Goal: Task Accomplishment & Management: Use online tool/utility

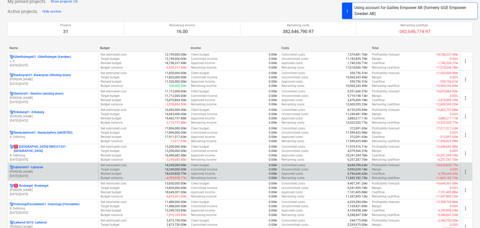
scroll to position [75, 0]
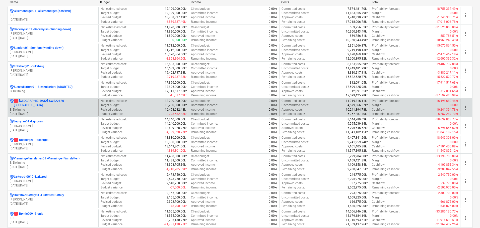
click at [61, 108] on p "B. Dellming" at bounding box center [53, 110] width 87 height 4
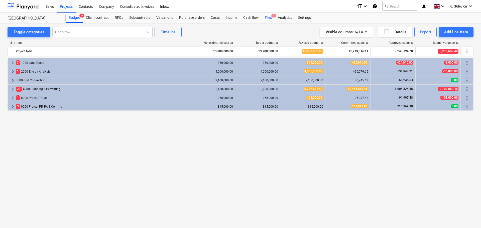
click at [266, 17] on div "Files 1" at bounding box center [268, 18] width 13 height 10
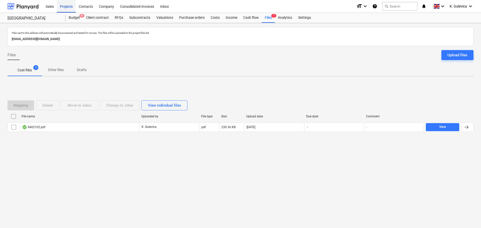
click at [62, 7] on div "Projects" at bounding box center [66, 6] width 19 height 13
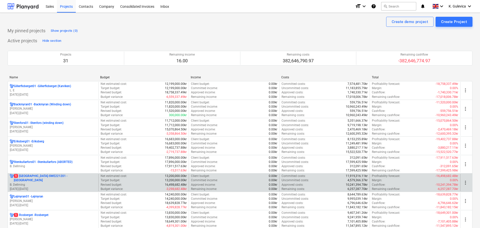
click at [44, 178] on p "1 [GEOGRAPHIC_DATA]-SWE221201 - [GEOGRAPHIC_DATA]" at bounding box center [55, 178] width 83 height 9
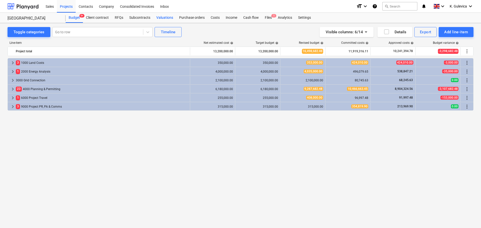
click at [164, 18] on div "Valuations" at bounding box center [164, 18] width 23 height 10
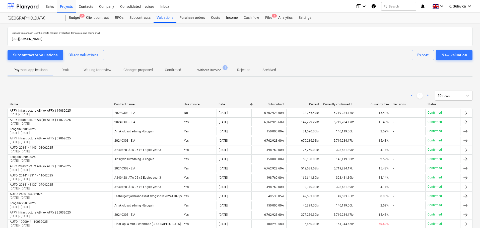
click at [208, 69] on p "Without invoice" at bounding box center [209, 70] width 24 height 5
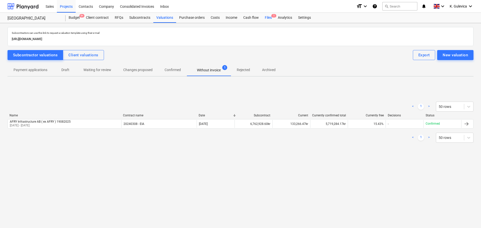
drag, startPoint x: 269, startPoint y: 18, endPoint x: 268, endPoint y: 21, distance: 3.7
click at [269, 18] on div "Files 1" at bounding box center [268, 18] width 13 height 10
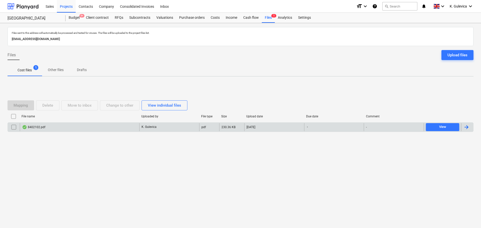
click at [93, 125] on div "8402102.pdf" at bounding box center [80, 127] width 120 height 8
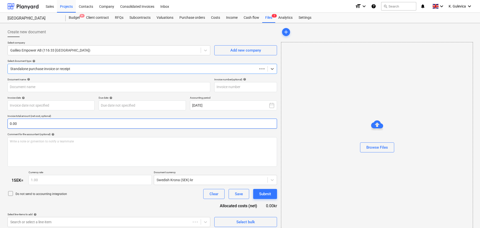
type input "8402102"
type input "[DATE]"
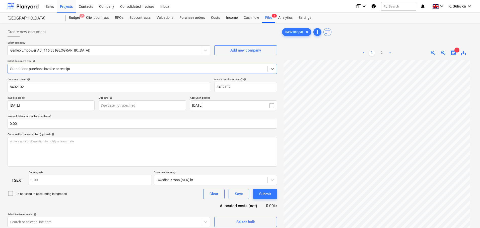
scroll to position [50, 0]
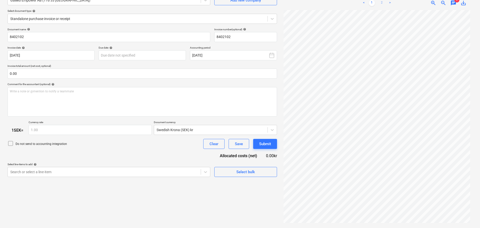
click at [381, 2] on link "2" at bounding box center [382, 3] width 6 height 6
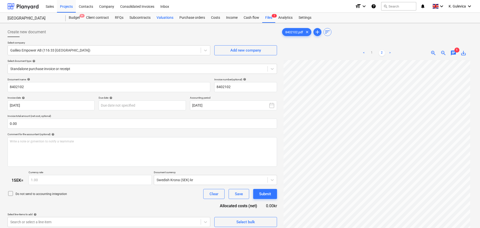
click at [158, 16] on div "Valuations" at bounding box center [164, 18] width 23 height 10
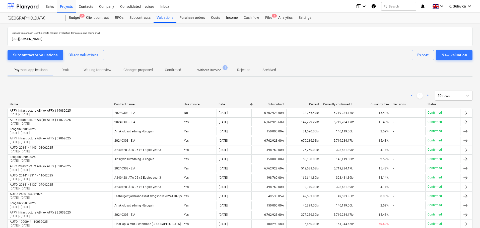
click at [207, 69] on p "Without invoice" at bounding box center [209, 70] width 24 height 5
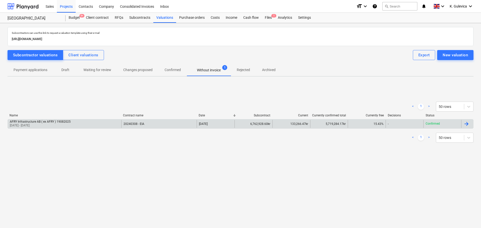
click at [183, 125] on div "20240308 - EIA" at bounding box center [159, 124] width 76 height 8
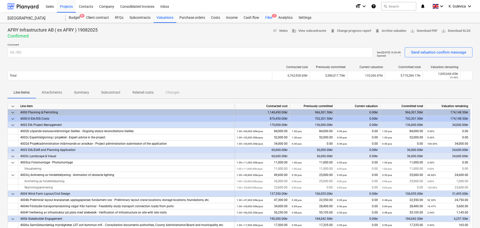
click at [266, 15] on div "Files 1" at bounding box center [268, 18] width 13 height 10
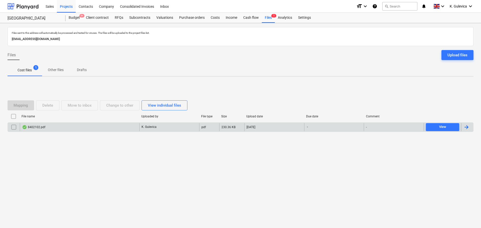
click at [129, 126] on div "8402102.pdf" at bounding box center [80, 127] width 120 height 8
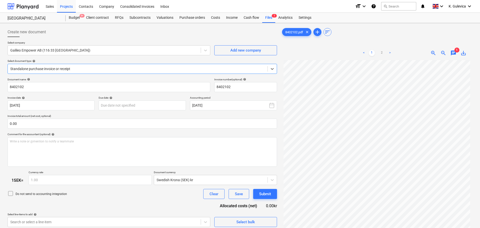
click at [465, 53] on span "save_alt" at bounding box center [463, 53] width 6 height 6
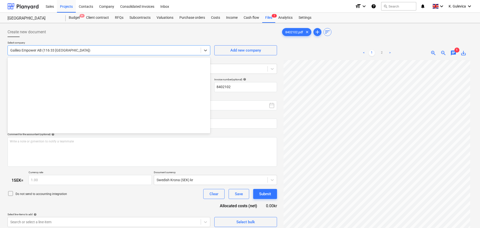
click at [168, 51] on div at bounding box center [104, 50] width 188 height 5
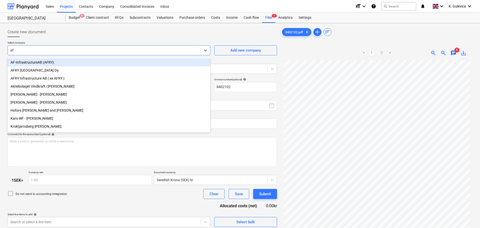
type input "afr"
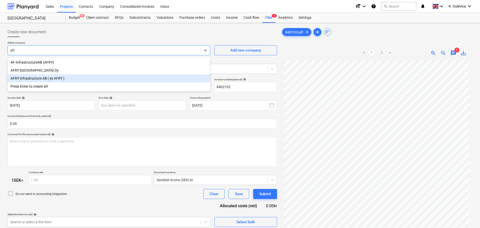
click at [52, 78] on div "AFRY Infrastructure AB ( ex AFRY )" at bounding box center [109, 78] width 203 height 8
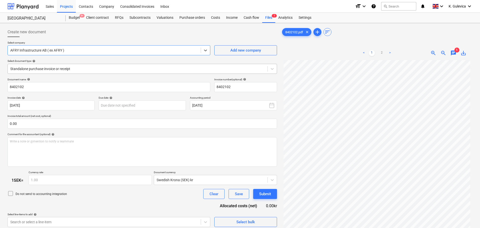
click at [83, 67] on div at bounding box center [137, 68] width 255 height 5
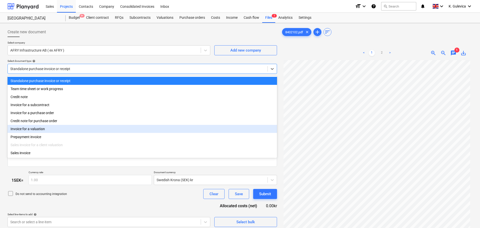
click at [45, 132] on div "Invoice for a valuation" at bounding box center [142, 129] width 269 height 8
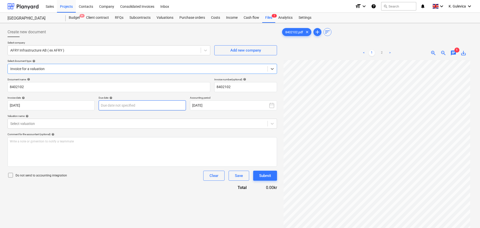
click at [149, 106] on body "Sales Projects Contacts Company Consolidated Invoices Inbox format_size keyboar…" at bounding box center [240, 114] width 480 height 228
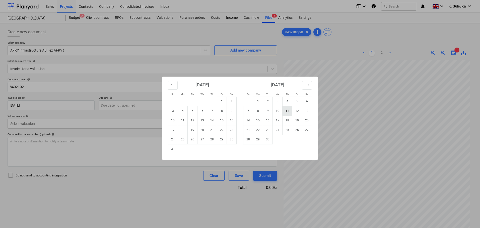
click at [286, 113] on td "11" at bounding box center [287, 111] width 10 height 10
type input "[DATE]"
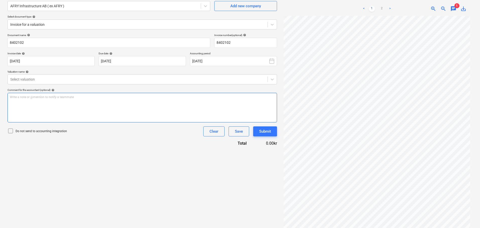
scroll to position [50, 0]
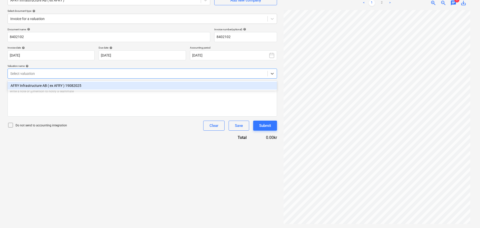
click at [95, 74] on div at bounding box center [137, 73] width 255 height 5
click at [66, 87] on div "AFRY Infrastructure AB ( ex AFRY ) 19082025" at bounding box center [142, 86] width 269 height 8
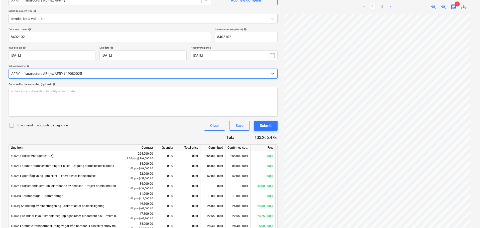
scroll to position [50, 0]
click at [381, 8] on link "2" at bounding box center [382, 7] width 6 height 6
click at [265, 125] on div "Submit" at bounding box center [265, 126] width 12 height 7
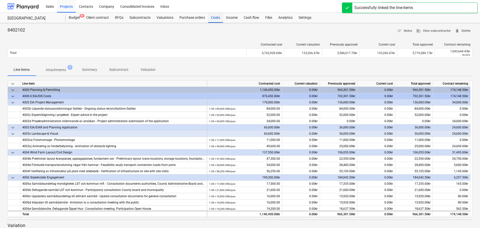
click at [215, 19] on div "Costs" at bounding box center [215, 18] width 15 height 10
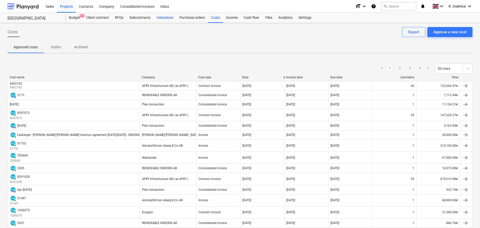
click at [160, 17] on div "Valuations" at bounding box center [164, 18] width 23 height 10
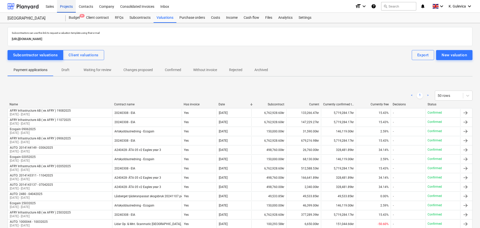
click at [64, 6] on div "Projects" at bounding box center [66, 6] width 19 height 13
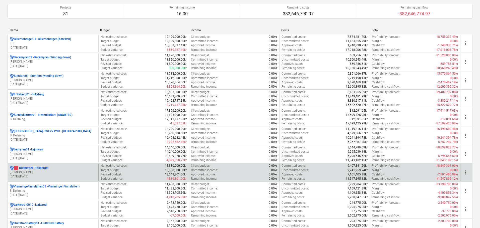
scroll to position [100, 0]
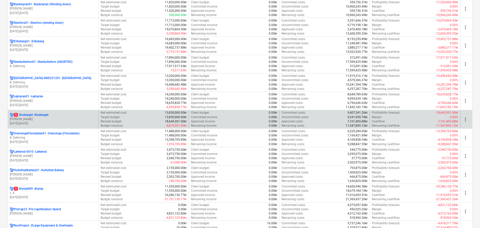
click at [45, 119] on p "[PERSON_NAME]" at bounding box center [53, 119] width 87 height 4
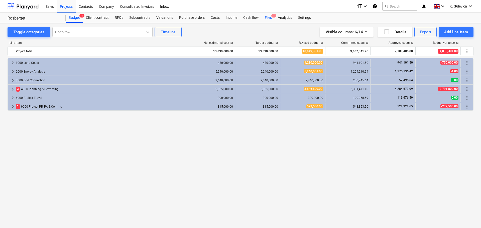
click at [268, 18] on div "Files 1" at bounding box center [268, 18] width 13 height 10
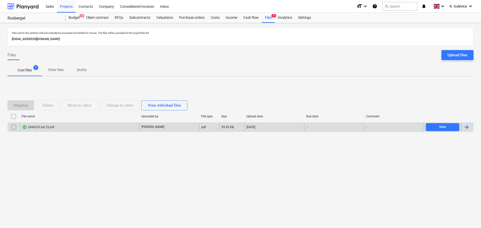
click at [94, 126] on div "2494233 juli 25.pdf" at bounding box center [80, 127] width 120 height 8
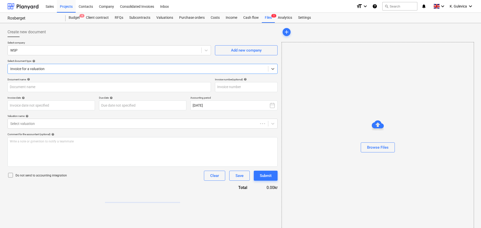
type input "2494233"
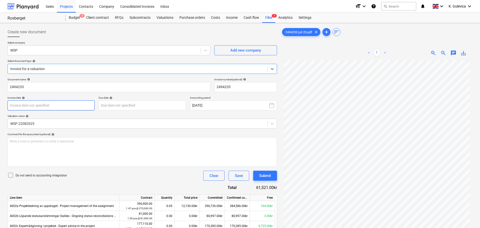
click at [84, 104] on body "Sales Projects Contacts Company Consolidated Invoices Inbox format_size keyboar…" at bounding box center [240, 114] width 480 height 228
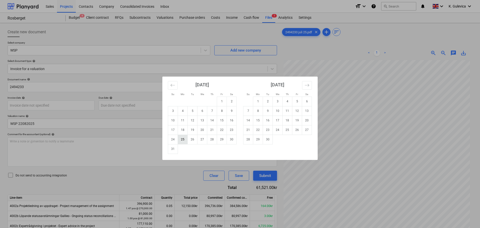
click at [181, 140] on td "25" at bounding box center [183, 140] width 10 height 10
type input "[DATE]"
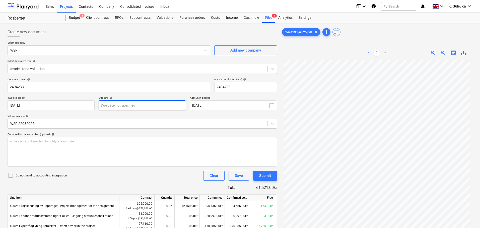
click at [135, 106] on body "Sales Projects Contacts Company Consolidated Invoices Inbox format_size keyboar…" at bounding box center [240, 114] width 480 height 228
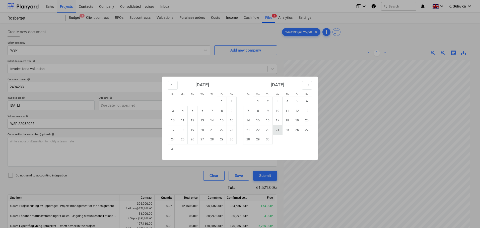
click at [279, 129] on td "24" at bounding box center [278, 130] width 10 height 10
type input "[DATE]"
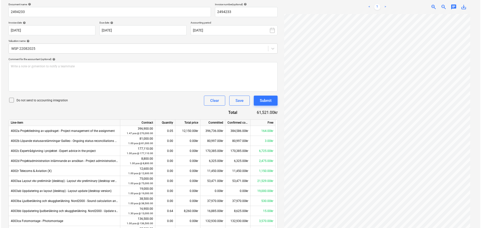
scroll to position [50, 0]
click at [269, 101] on div "Submit" at bounding box center [265, 101] width 12 height 7
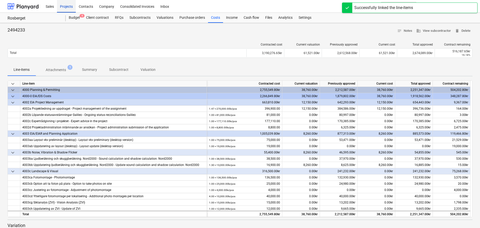
click at [62, 6] on div "Projects" at bounding box center [66, 6] width 19 height 13
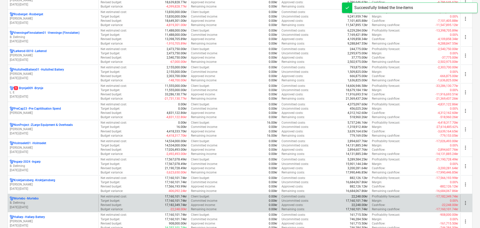
scroll to position [201, 0]
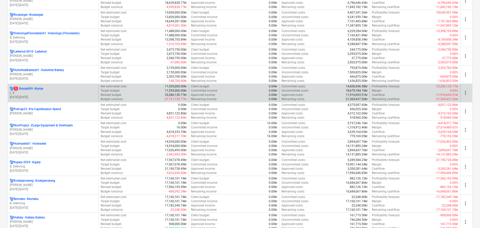
click at [40, 96] on p "[DATE] - [DATE]" at bounding box center [53, 97] width 87 height 4
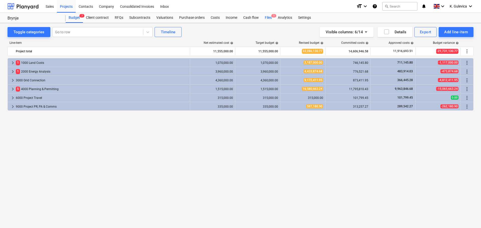
click at [268, 17] on div "Files 1" at bounding box center [268, 18] width 13 height 10
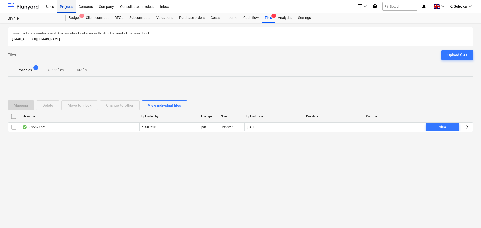
click at [66, 5] on div "Projects" at bounding box center [66, 6] width 19 height 13
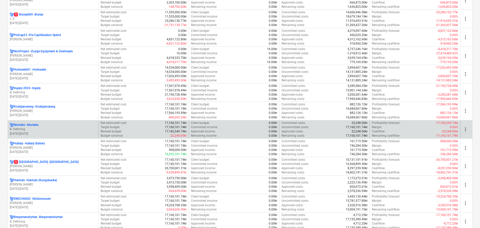
scroll to position [326, 0]
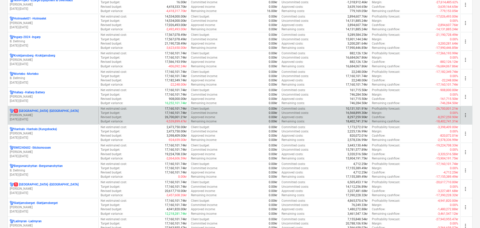
click at [59, 114] on p "[PERSON_NAME]" at bounding box center [53, 115] width 87 height 4
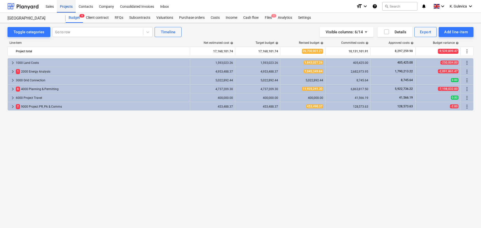
click at [62, 6] on div "Projects" at bounding box center [66, 6] width 19 height 13
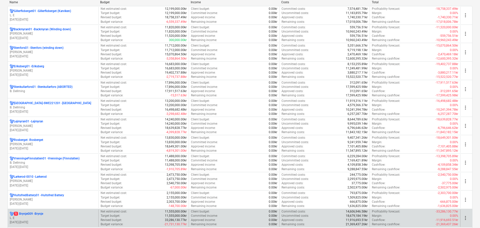
click at [40, 217] on p "L. E" at bounding box center [53, 218] width 87 height 4
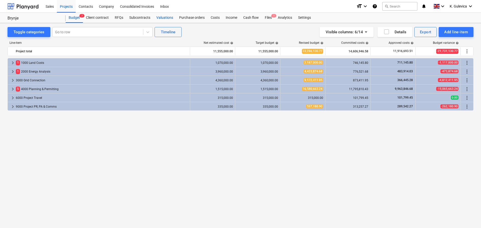
click at [165, 19] on div "Valuations" at bounding box center [164, 18] width 23 height 10
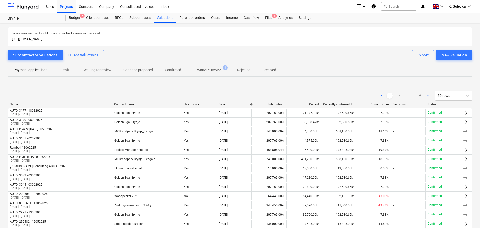
click at [202, 68] on p "Without invoice" at bounding box center [209, 70] width 24 height 5
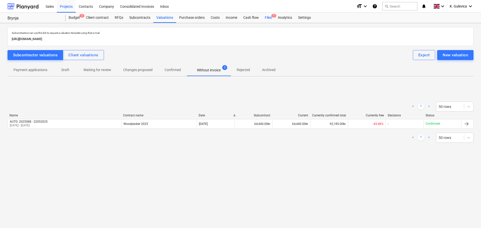
click at [264, 17] on div "Files 1" at bounding box center [268, 18] width 13 height 10
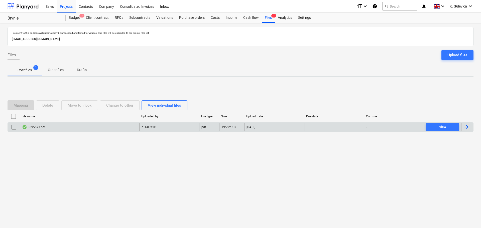
click at [67, 126] on div "8395673.pdf" at bounding box center [80, 127] width 120 height 8
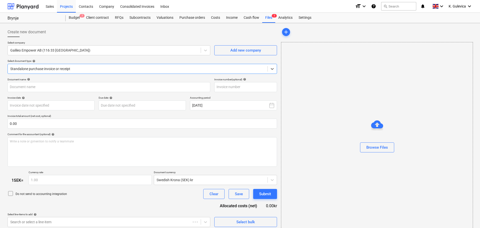
type input "8395673"
type input "[DATE]"
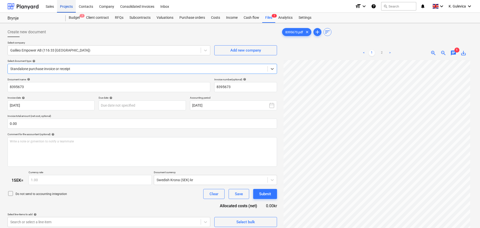
click at [65, 8] on div "Projects" at bounding box center [66, 6] width 19 height 13
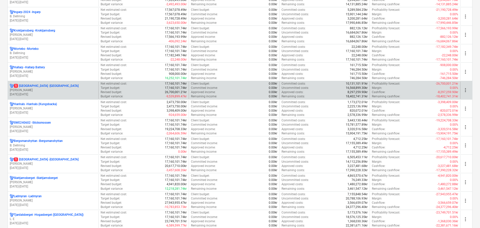
click at [37, 86] on p "1 [GEOGRAPHIC_DATA] - [GEOGRAPHIC_DATA]" at bounding box center [46, 86] width 65 height 4
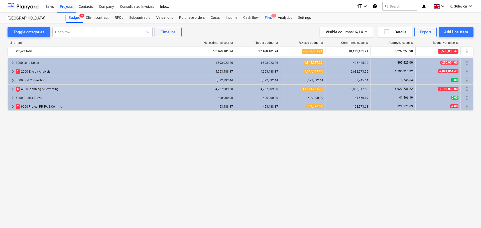
click at [268, 18] on div "Files 1" at bounding box center [268, 18] width 13 height 10
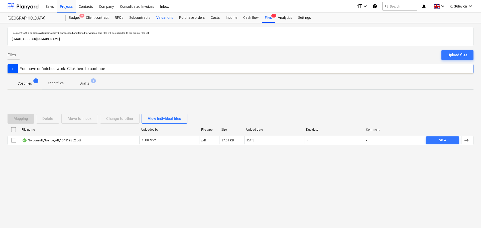
click at [165, 16] on div "Valuations" at bounding box center [164, 18] width 23 height 10
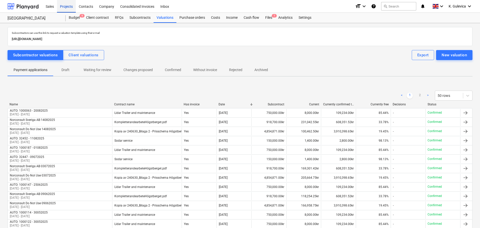
click at [67, 6] on div "Projects" at bounding box center [66, 6] width 19 height 13
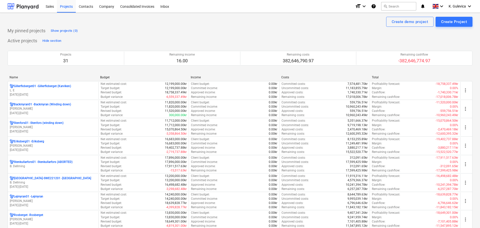
scroll to position [74, 0]
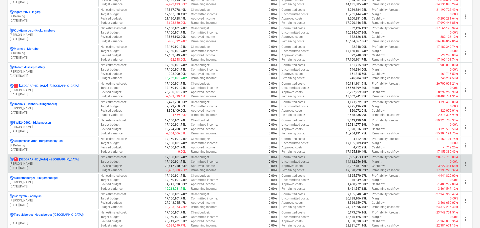
click at [61, 162] on p "[PERSON_NAME]" at bounding box center [53, 164] width 87 height 4
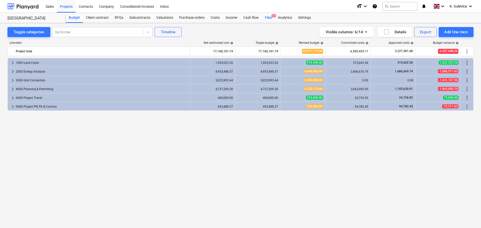
click at [269, 18] on div "Files 1" at bounding box center [268, 18] width 13 height 10
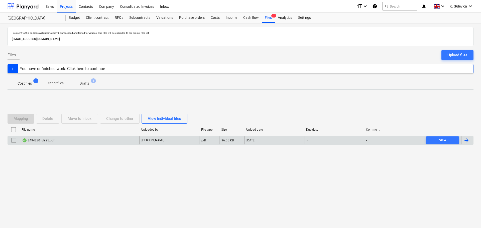
click at [91, 140] on div "2494230 juli 25.pdf" at bounding box center [80, 141] width 120 height 8
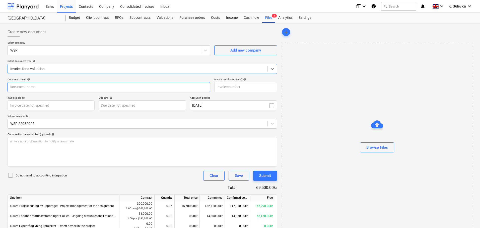
type input "2494230"
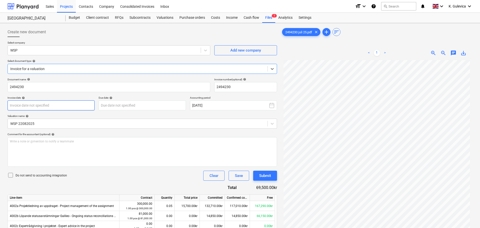
click at [57, 106] on body "Sales Projects Contacts Company Consolidated Invoices Inbox format_size keyboar…" at bounding box center [240, 114] width 480 height 228
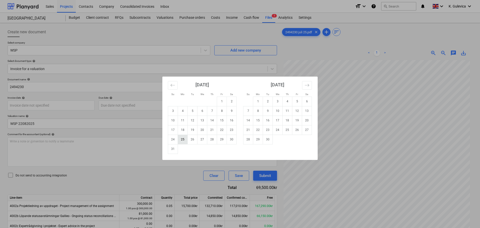
click at [183, 139] on td "25" at bounding box center [183, 140] width 10 height 10
type input "[DATE]"
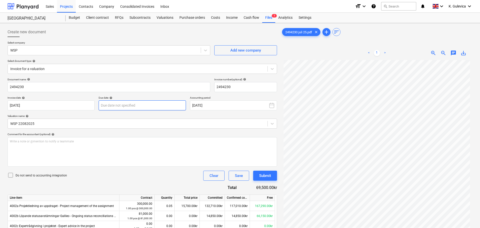
click at [147, 104] on body "Sales Projects Contacts Company Consolidated Invoices Inbox format_size keyboar…" at bounding box center [240, 114] width 480 height 228
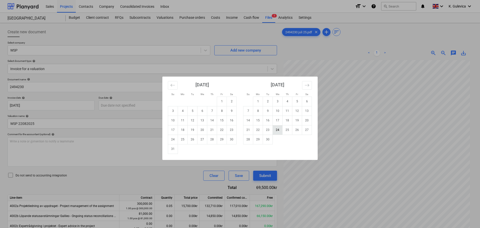
click at [278, 131] on td "24" at bounding box center [278, 130] width 10 height 10
type input "[DATE]"
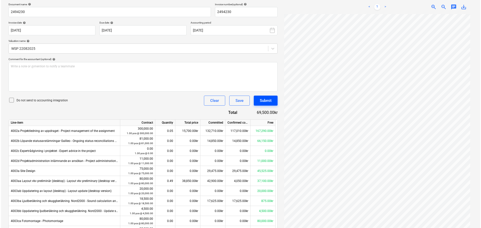
scroll to position [50, 0]
click at [266, 100] on div "Submit" at bounding box center [265, 101] width 12 height 7
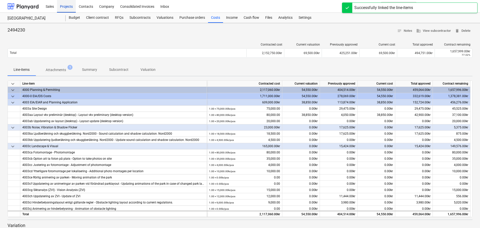
click at [66, 5] on div "Projects" at bounding box center [66, 6] width 19 height 13
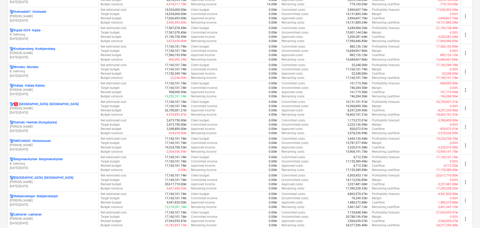
scroll to position [251, 0]
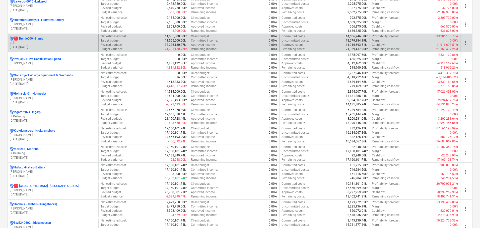
click at [44, 43] on p "L. E" at bounding box center [53, 43] width 87 height 4
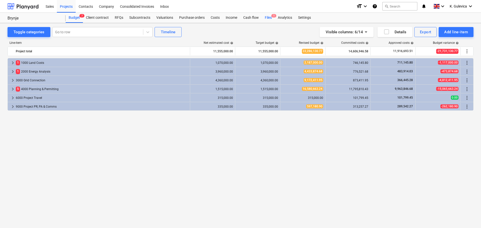
click at [268, 19] on div "Files 1" at bounding box center [268, 18] width 13 height 10
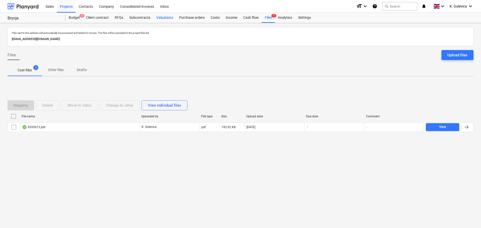
click at [165, 18] on div "Valuations" at bounding box center [164, 18] width 23 height 10
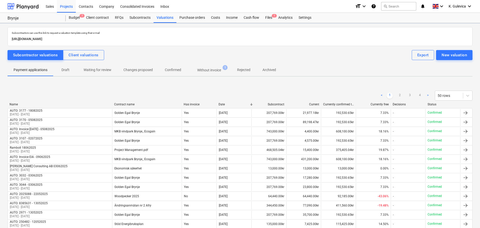
click at [215, 66] on span "Without invoice 1" at bounding box center [209, 70] width 44 height 9
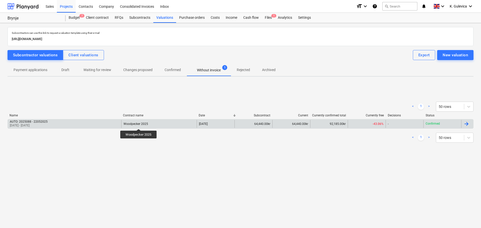
click at [139, 125] on div "Woodpecker 2025" at bounding box center [136, 124] width 25 height 4
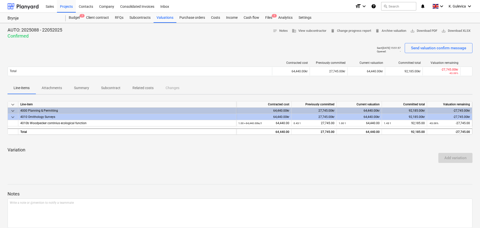
click at [107, 88] on p "Subcontract" at bounding box center [110, 88] width 19 height 5
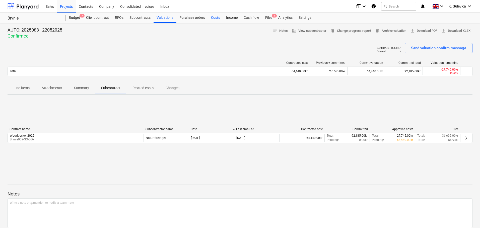
click at [213, 19] on div "Costs" at bounding box center [215, 18] width 15 height 10
